Goal: Information Seeking & Learning: Check status

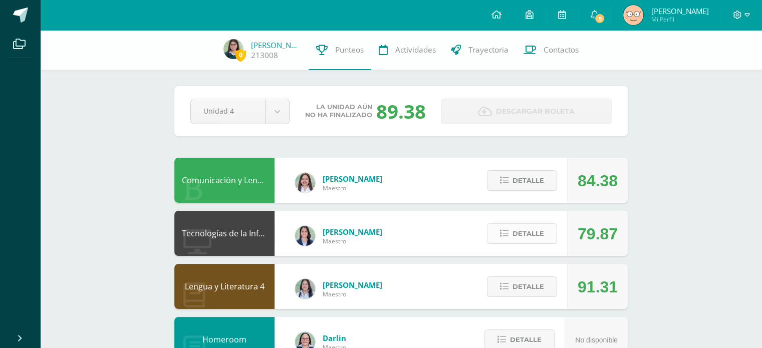
click at [506, 226] on button "Detalle" at bounding box center [522, 233] width 70 height 21
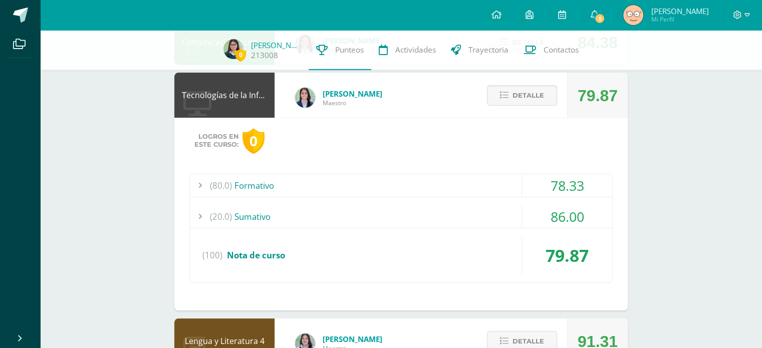
scroll to position [138, 0]
click at [489, 220] on div "(20.0) Sumativo" at bounding box center [401, 216] width 422 height 23
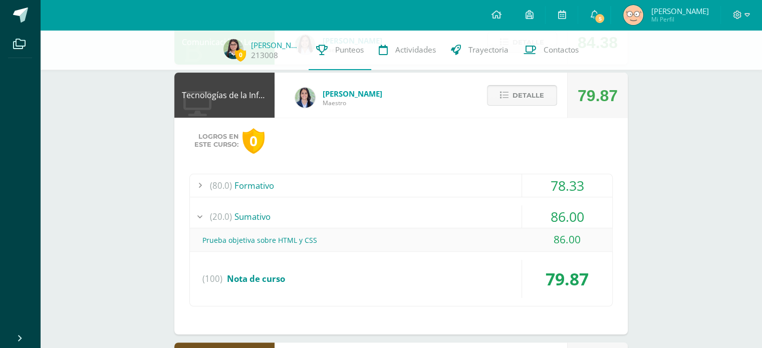
click at [540, 100] on span "Detalle" at bounding box center [528, 95] width 32 height 19
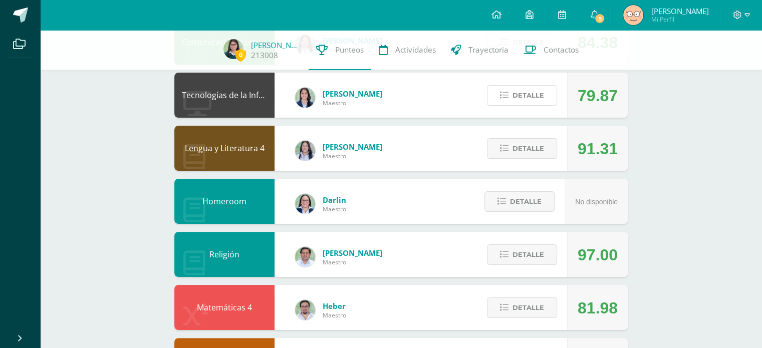
drag, startPoint x: 507, startPoint y: 103, endPoint x: 492, endPoint y: 79, distance: 28.4
click at [492, 88] on button "Detalle" at bounding box center [522, 95] width 70 height 21
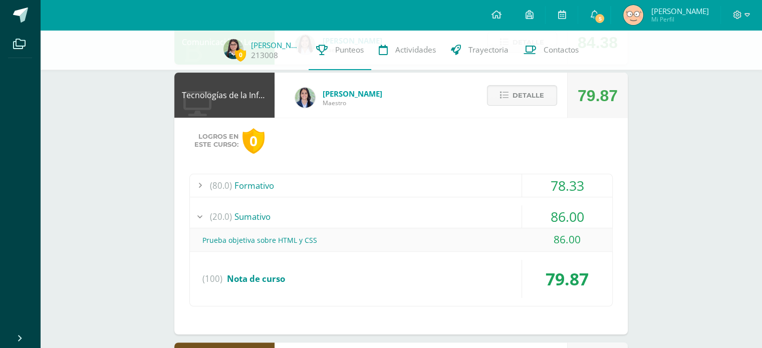
drag, startPoint x: 735, startPoint y: 78, endPoint x: 498, endPoint y: 124, distance: 241.4
click at [498, 124] on div "Logros en este curso: 0 (80.0) Formativo 78.33 Etiquetas de estructura" at bounding box center [400, 226] width 453 height 217
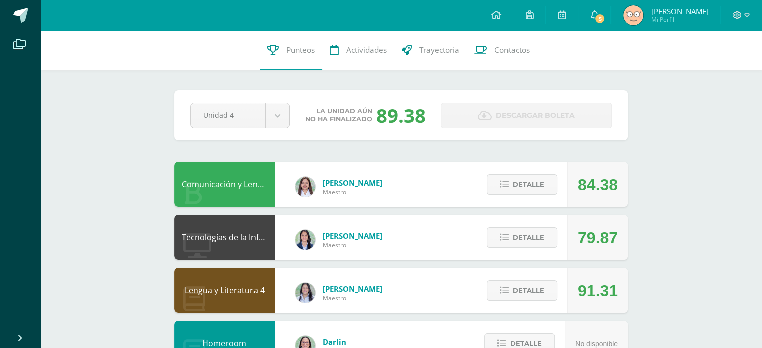
drag, startPoint x: 375, startPoint y: 114, endPoint x: 476, endPoint y: 155, distance: 109.4
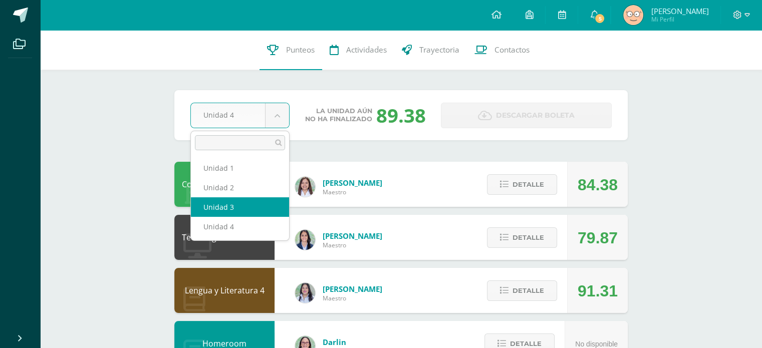
select select "Unidad 3"
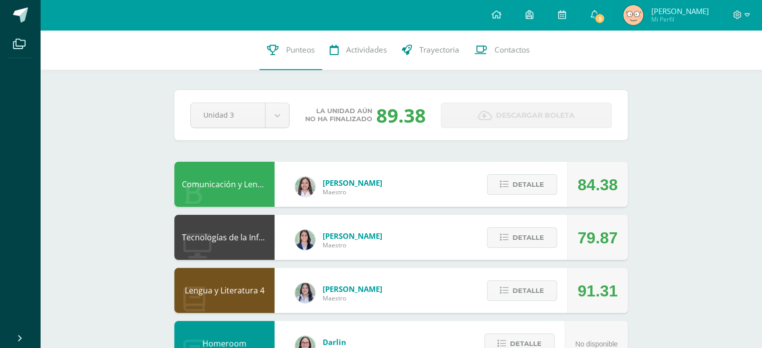
click at [612, 140] on div "Pendiente Unidad 3 Unidad 1 Unidad 2 Unidad 3 Unidad 4 La unidad aún no ha fina…" at bounding box center [400, 115] width 453 height 50
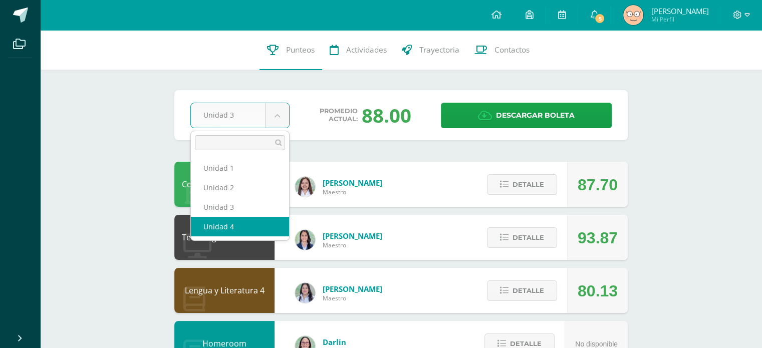
select select "Unidad 4"
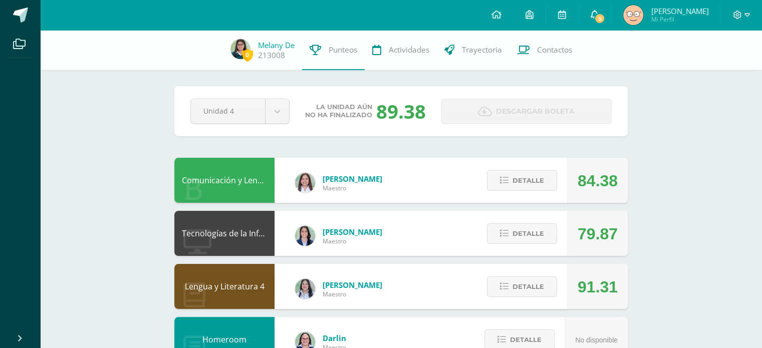
click at [603, 27] on link "5" at bounding box center [594, 15] width 32 height 30
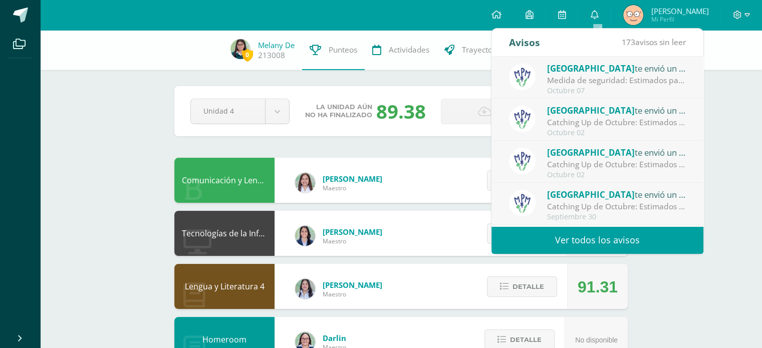
click at [553, 71] on span "[GEOGRAPHIC_DATA]" at bounding box center [591, 69] width 88 height 12
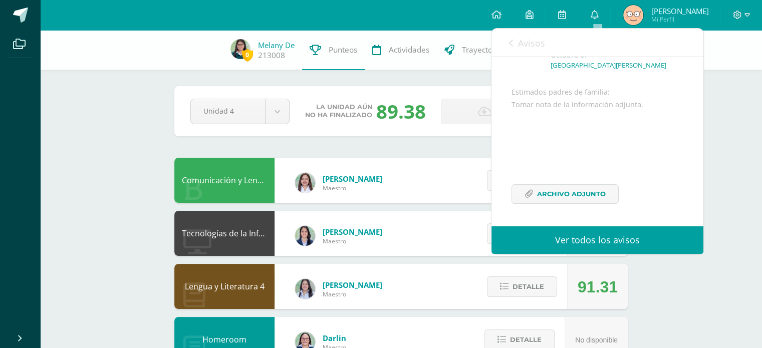
scroll to position [84, 0]
click at [562, 191] on span "Archivo Adjunto" at bounding box center [571, 194] width 69 height 19
drag, startPoint x: 622, startPoint y: 46, endPoint x: 702, endPoint y: 86, distance: 90.0
click at [700, 84] on div "Avisos 172 avisos sin leer Avisos Colegio Monte te envió un aviso Medida de seg…" at bounding box center [597, 141] width 212 height 225
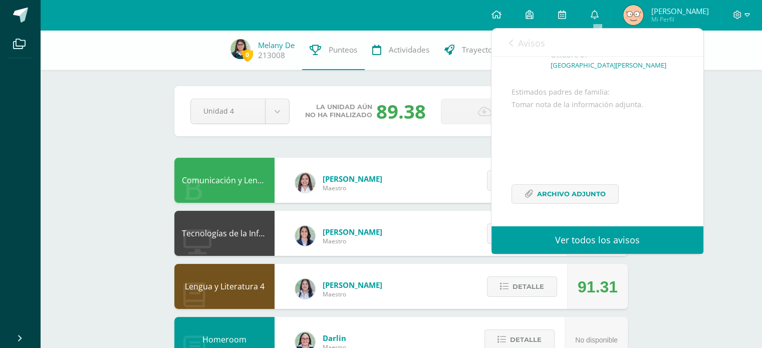
click at [452, 227] on div "Tecnologías de la Información y la Comunicación 4 [PERSON_NAME] 79.87 [GEOGRAPH…" at bounding box center [400, 233] width 453 height 45
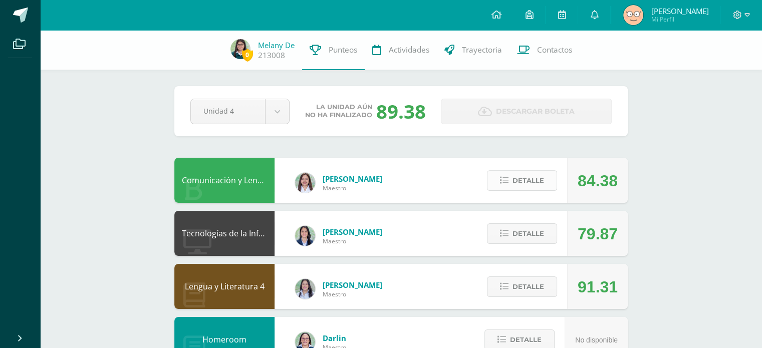
click at [500, 190] on button "Detalle" at bounding box center [522, 180] width 70 height 21
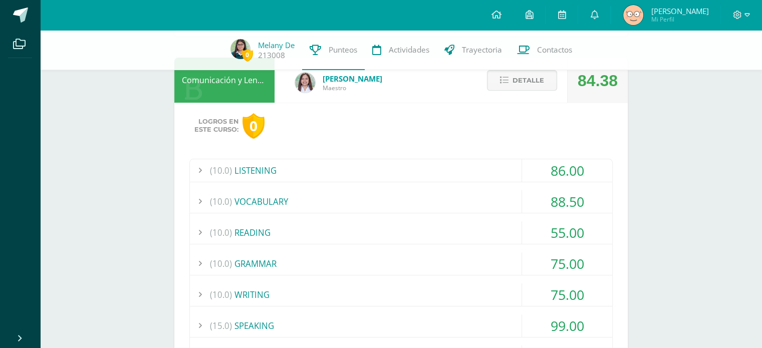
scroll to position [102, 0]
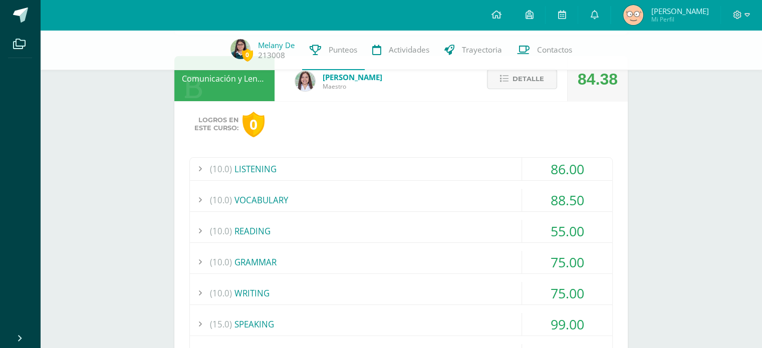
click at [331, 290] on div "(10.0) WRITING" at bounding box center [401, 293] width 422 height 23
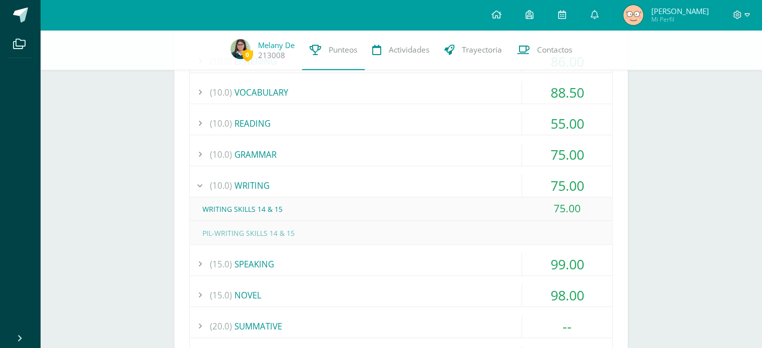
scroll to position [214, 0]
